Goal: Information Seeking & Learning: Get advice/opinions

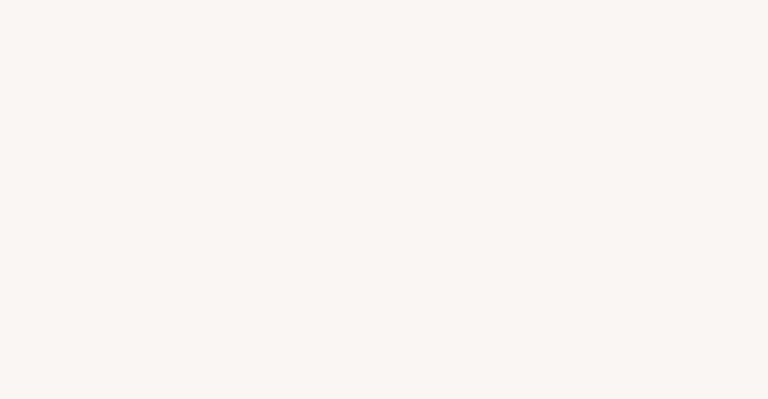
select select "US"
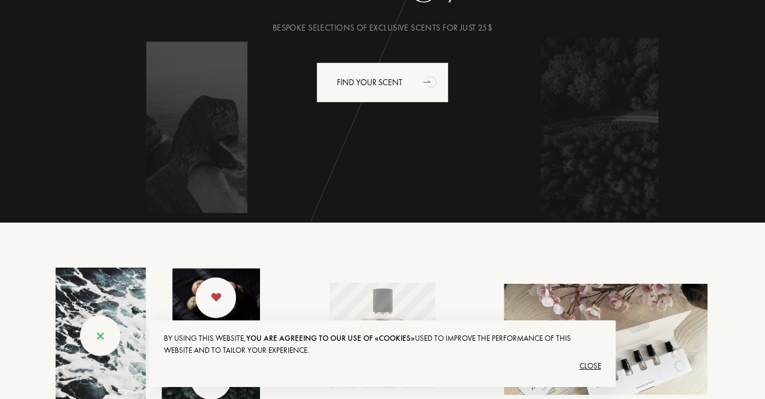
scroll to position [240, 0]
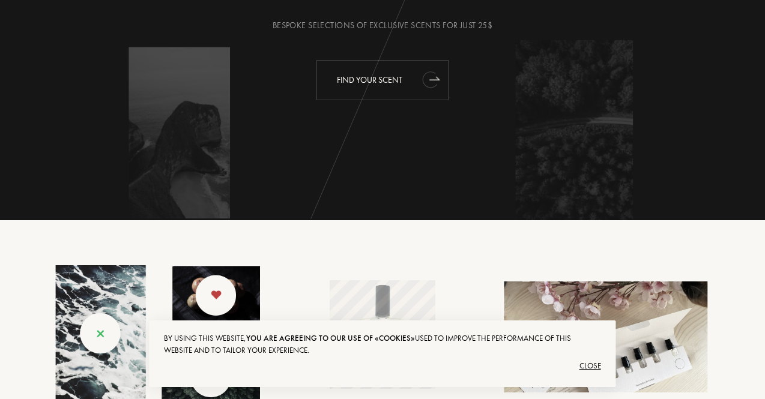
click at [366, 81] on div "Find your scent" at bounding box center [382, 80] width 132 height 40
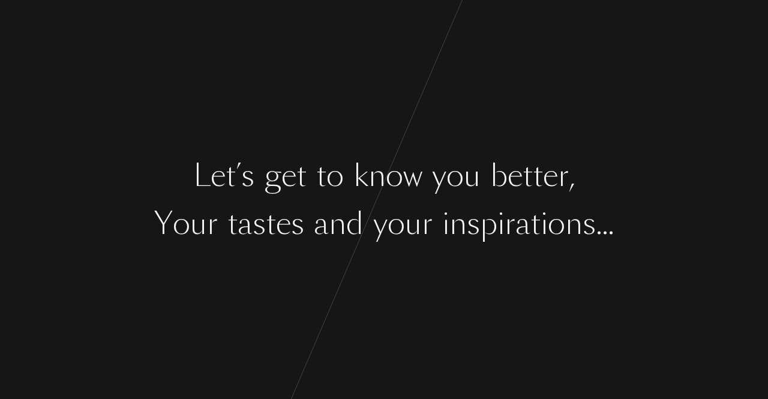
click at [433, 220] on div at bounding box center [438, 223] width 10 height 45
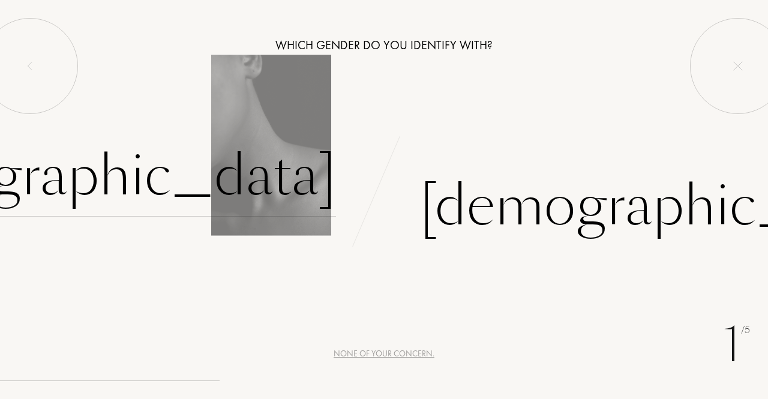
click at [282, 188] on div "[DEMOGRAPHIC_DATA]" at bounding box center [85, 176] width 501 height 81
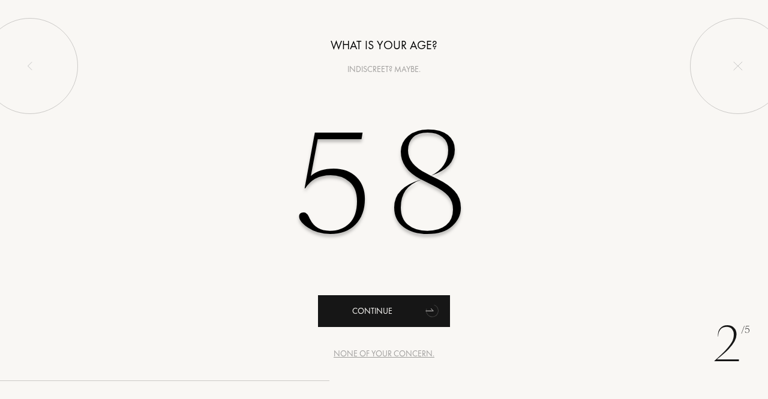
type input "58"
click at [415, 309] on div "Continue" at bounding box center [384, 311] width 132 height 32
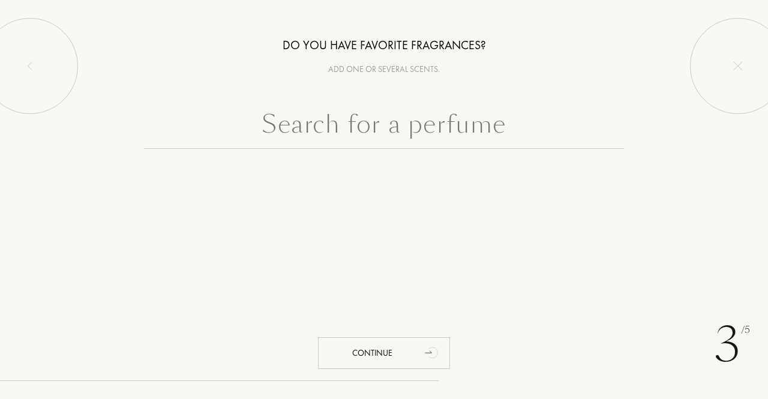
paste input "Mugler Cologne"
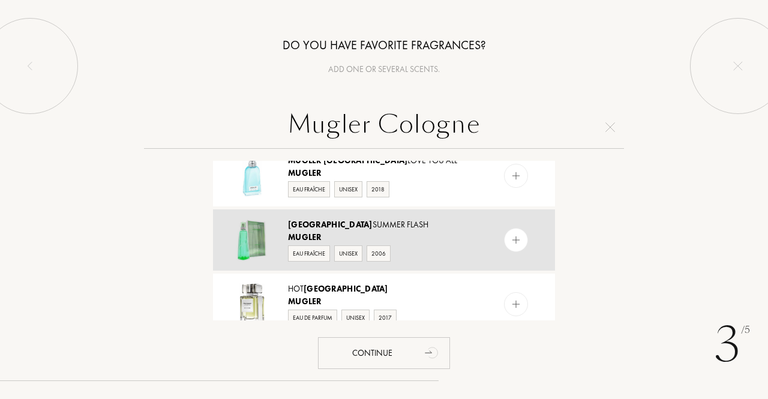
scroll to position [350, 0]
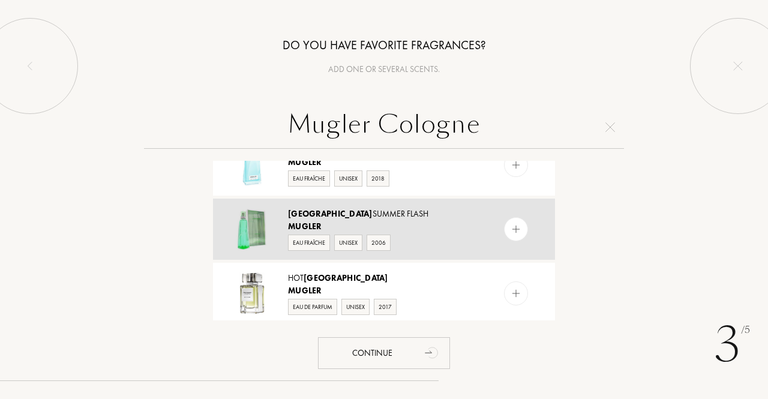
type input "Mugler Cologne"
click at [493, 225] on div "Cologne Summer Flash Mugler Eau Fraîche Unisex 2006" at bounding box center [384, 229] width 342 height 61
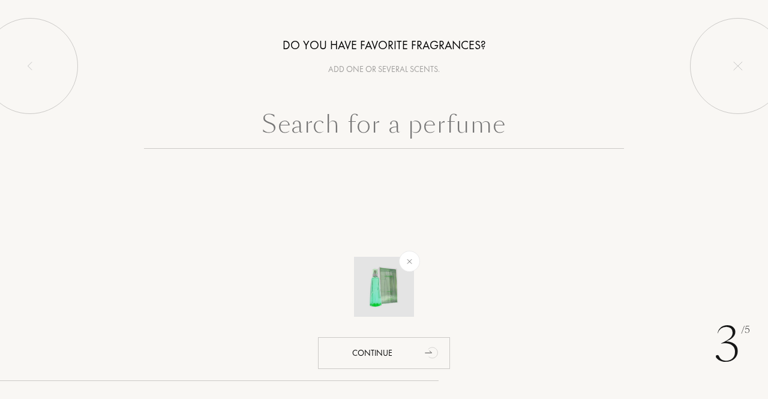
click at [377, 288] on img at bounding box center [384, 287] width 42 height 42
click at [433, 124] on input "text" at bounding box center [384, 127] width 480 height 43
paste input "Mugler Cologne"
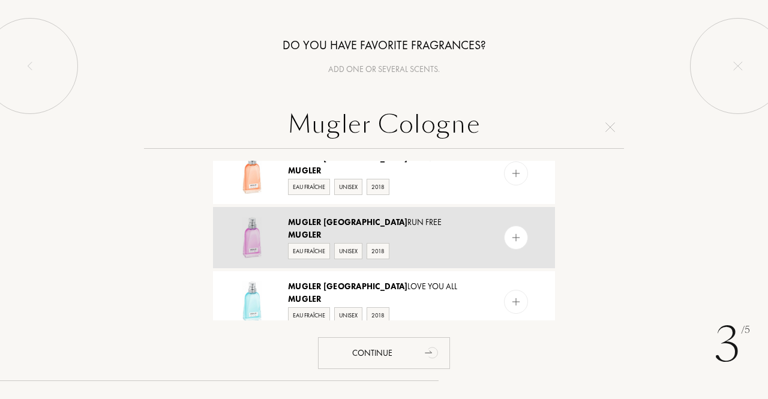
scroll to position [300, 0]
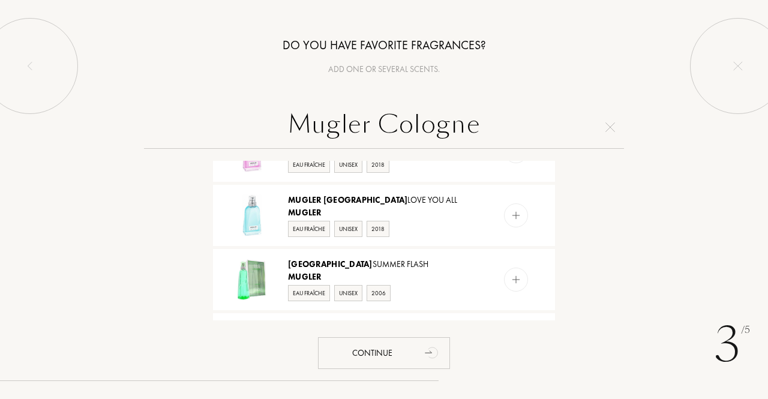
type input "Mugler Cologne"
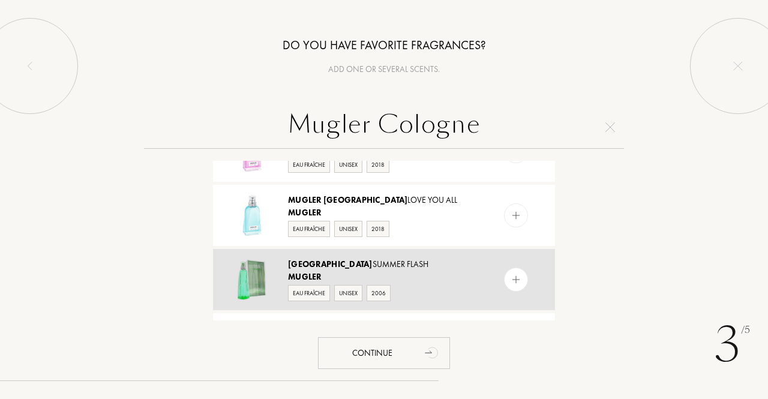
click at [451, 283] on div "Eau Fraîche Unisex 2006" at bounding box center [383, 292] width 191 height 18
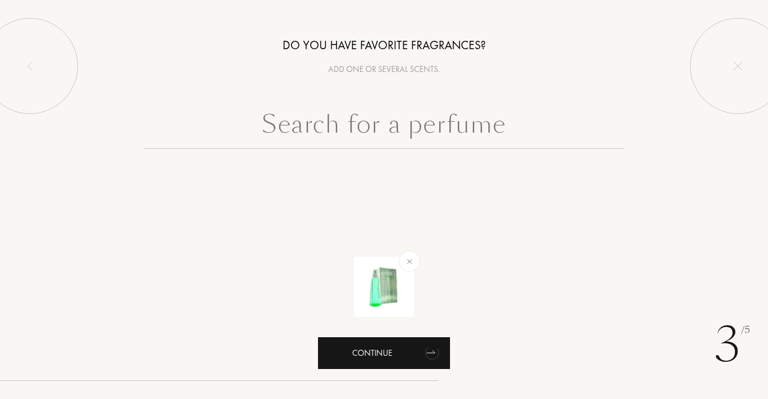
click at [365, 356] on div "Continue" at bounding box center [384, 353] width 132 height 32
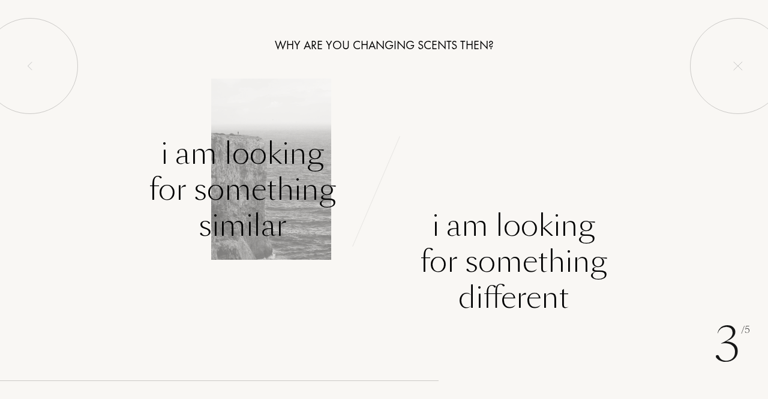
click at [257, 212] on div "I am looking for something similar" at bounding box center [242, 190] width 187 height 108
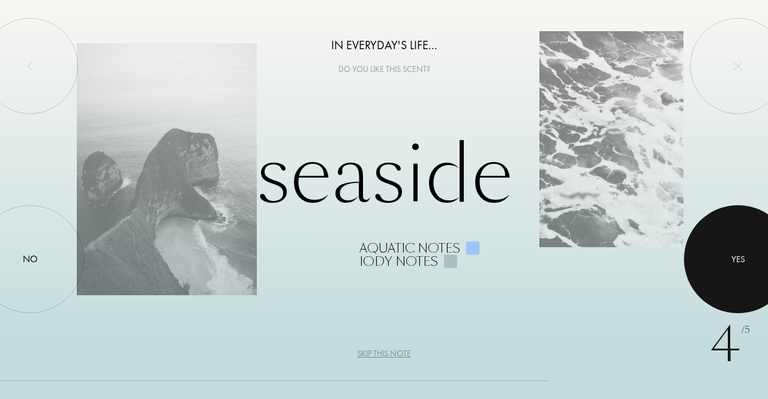
click at [747, 278] on div at bounding box center [738, 259] width 108 height 108
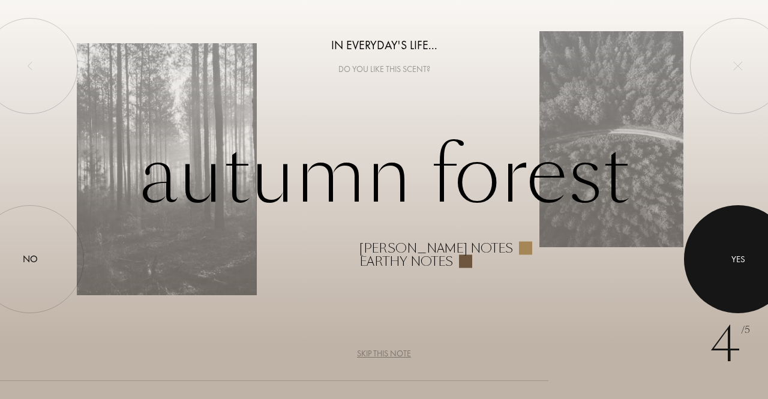
click at [747, 278] on div at bounding box center [738, 259] width 108 height 108
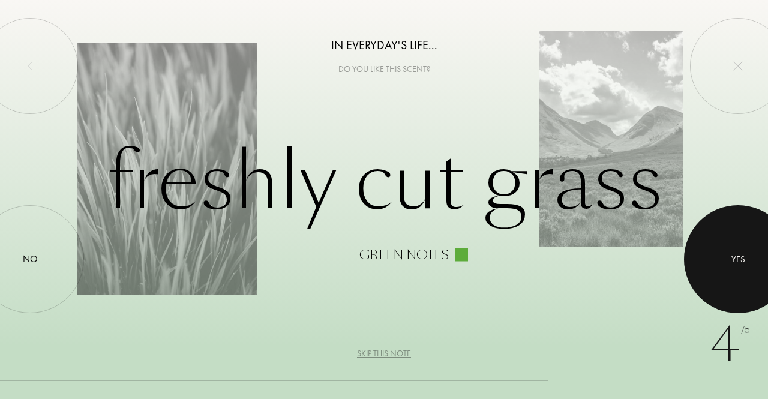
click at [747, 278] on div at bounding box center [738, 259] width 108 height 108
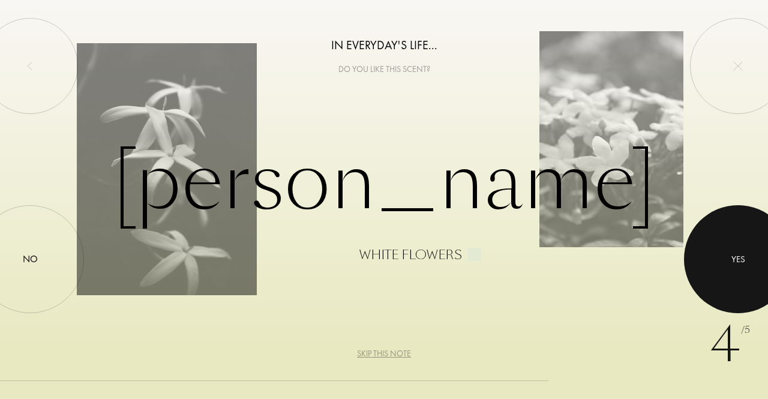
click at [747, 278] on div at bounding box center [738, 259] width 108 height 108
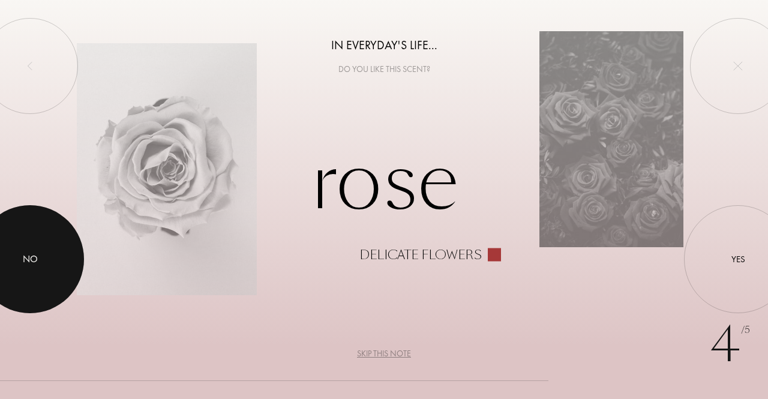
click at [17, 255] on div at bounding box center [30, 259] width 108 height 108
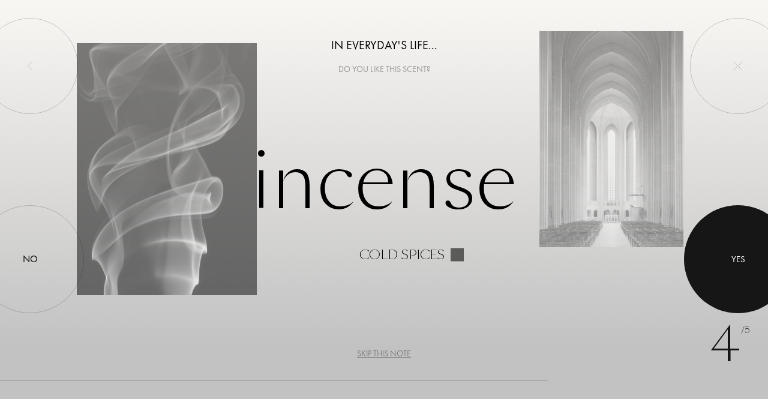
click at [750, 241] on div at bounding box center [738, 259] width 108 height 108
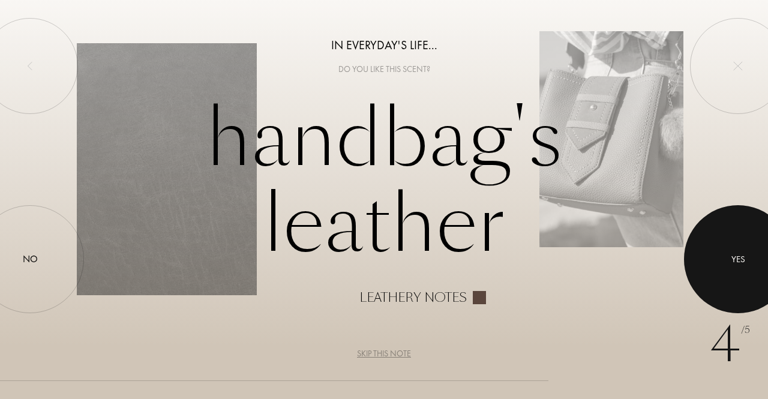
click at [741, 262] on div "Yes" at bounding box center [739, 260] width 14 height 14
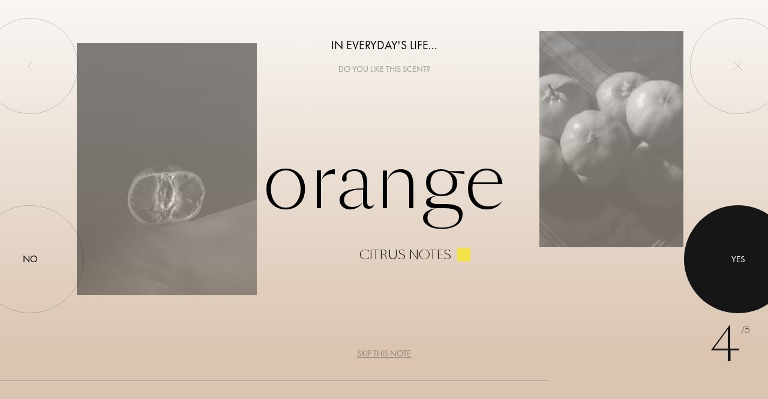
click at [741, 262] on div "Yes" at bounding box center [739, 260] width 14 height 14
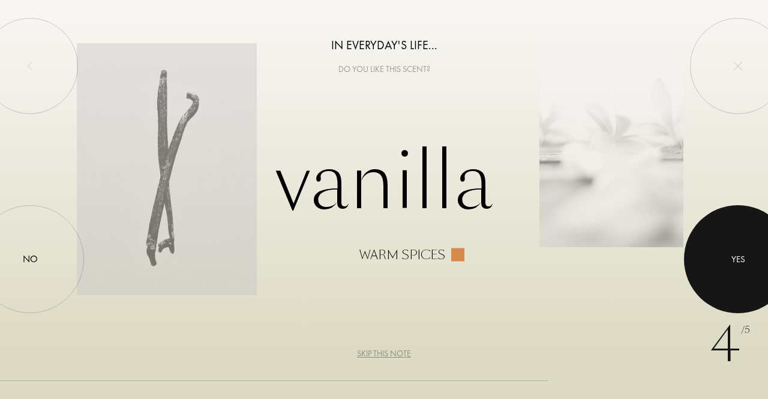
click at [741, 262] on div "Yes" at bounding box center [739, 260] width 14 height 14
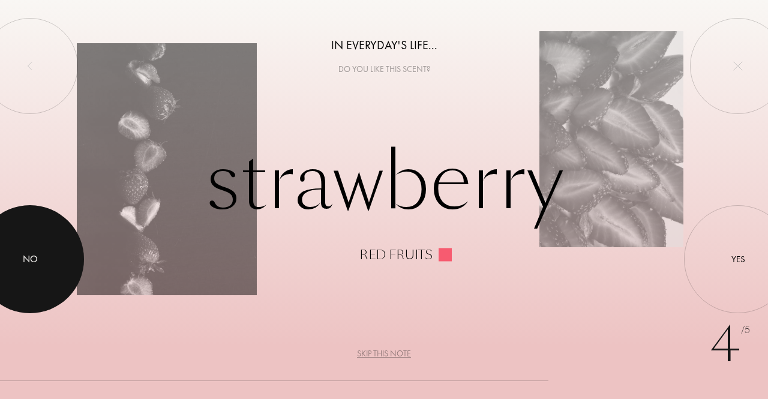
click at [51, 258] on div at bounding box center [30, 259] width 108 height 108
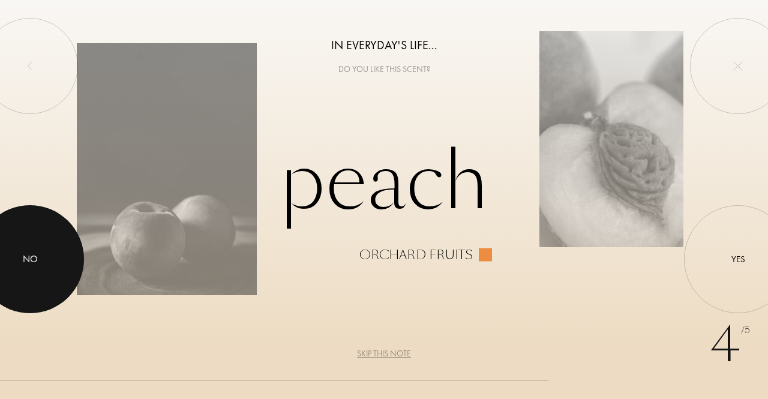
click at [31, 271] on div at bounding box center [30, 259] width 108 height 108
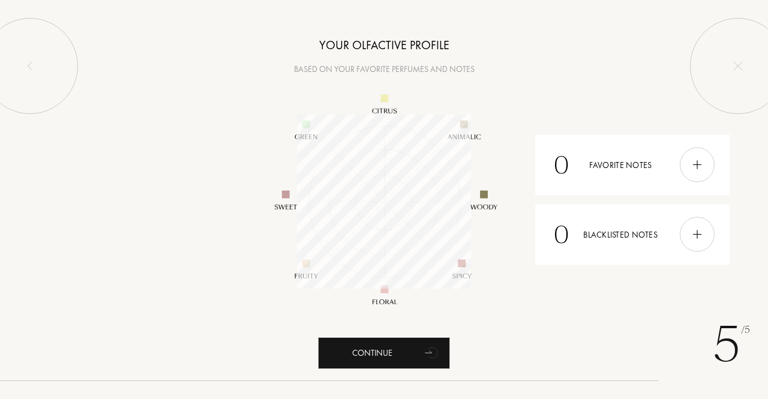
scroll to position [174, 174]
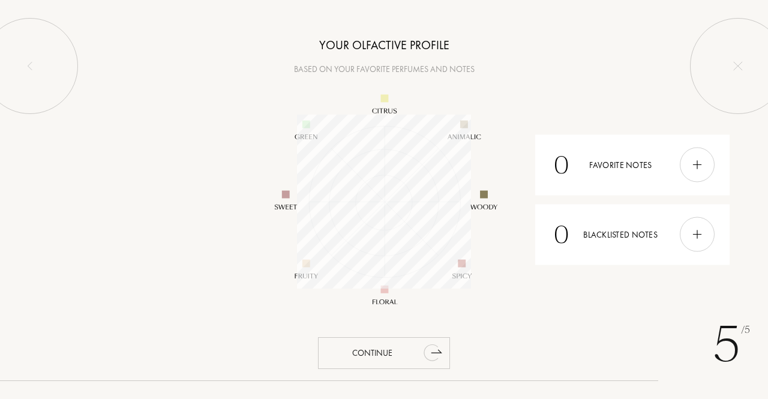
click at [439, 352] on icon "animation" at bounding box center [436, 351] width 10 height 3
